Goal: Find specific page/section: Find specific page/section

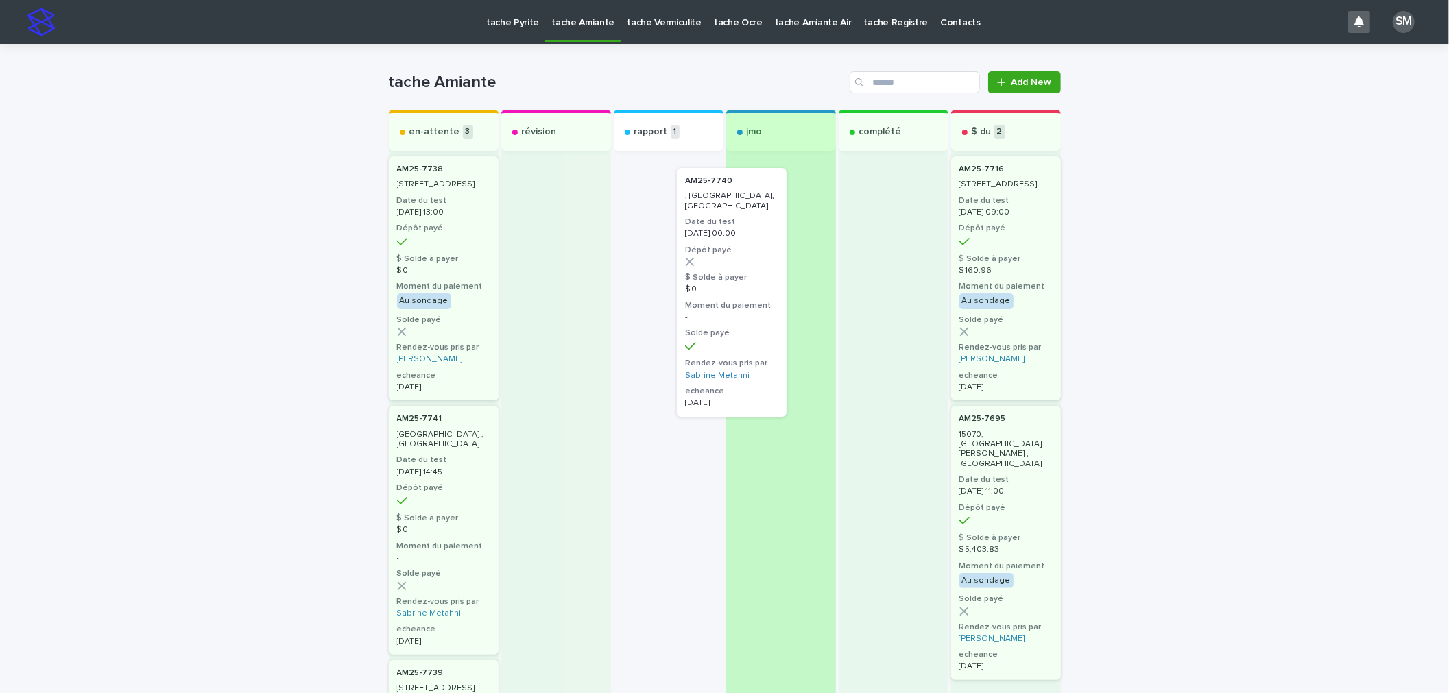
drag, startPoint x: 705, startPoint y: 225, endPoint x: 765, endPoint y: 215, distance: 61.2
click at [765, 215] on div "en-attente 3 AM25-7738 [STREET_ADDRESS] Date du test [DATE] 13:00 Dépôt payé $ …" at bounding box center [725, 541] width 672 height 863
